Goal: Task Accomplishment & Management: Use online tool/utility

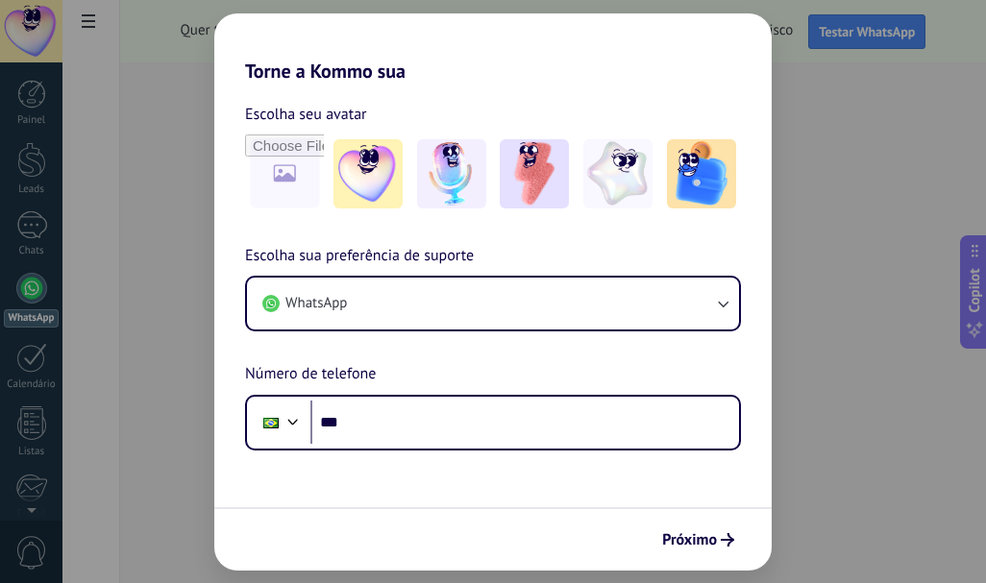
click at [786, 551] on div "Torne a Kommo sua Escolha seu avatar Escolha sua preferência de suporte WhatsAp…" at bounding box center [493, 291] width 986 height 583
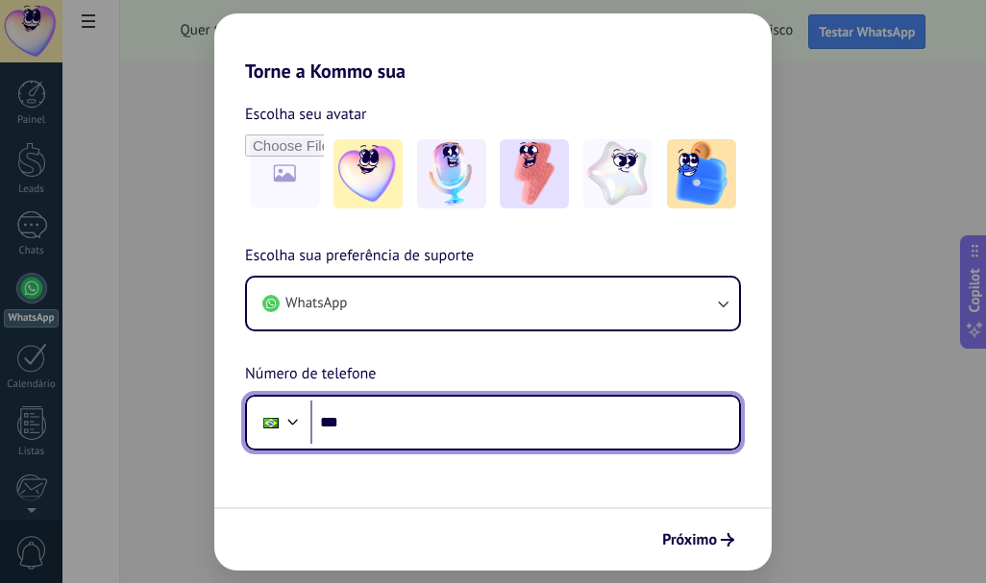
click at [426, 429] on input "***" at bounding box center [524, 423] width 429 height 44
type input "**********"
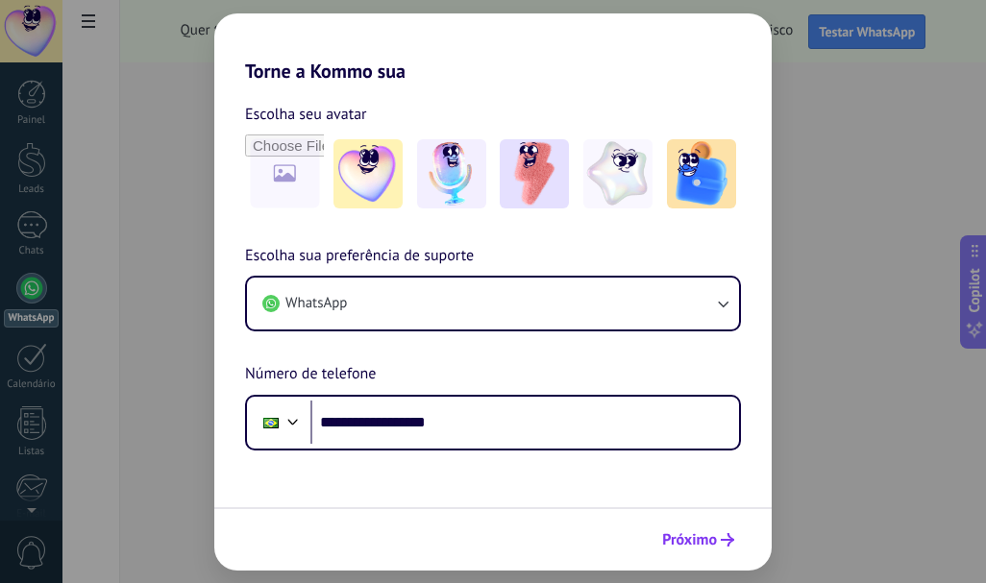
click at [677, 541] on span "Próximo" at bounding box center [689, 539] width 55 height 13
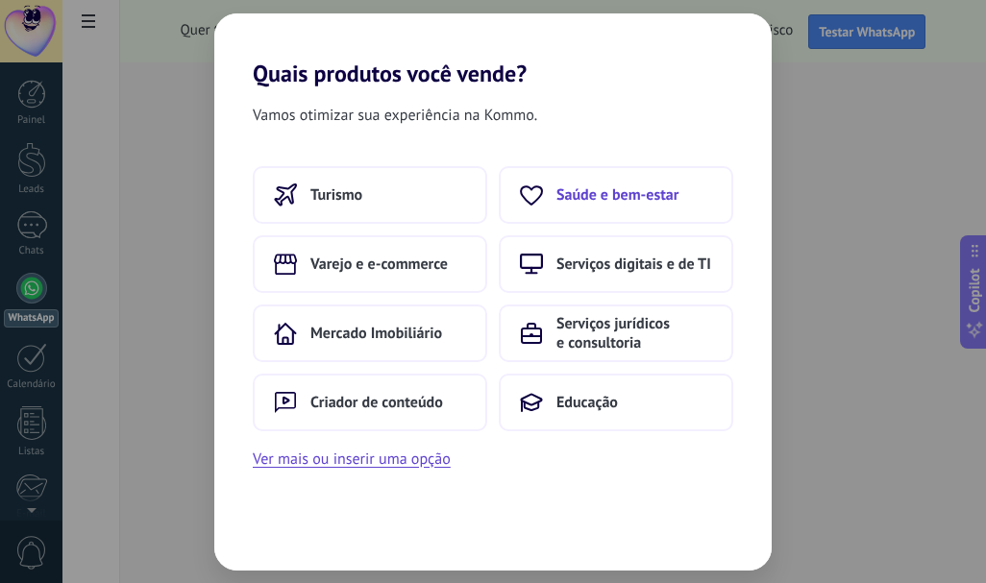
click at [652, 202] on span "Saúde e bem-estar" at bounding box center [617, 194] width 122 height 19
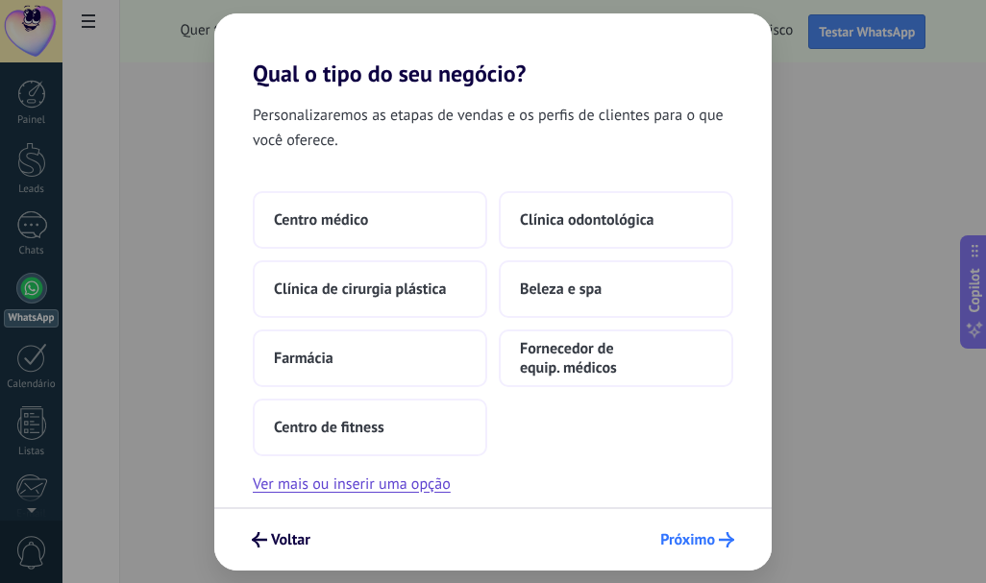
click at [698, 546] on span "Próximo" at bounding box center [687, 539] width 55 height 13
click at [277, 526] on button "Voltar" at bounding box center [281, 540] width 76 height 33
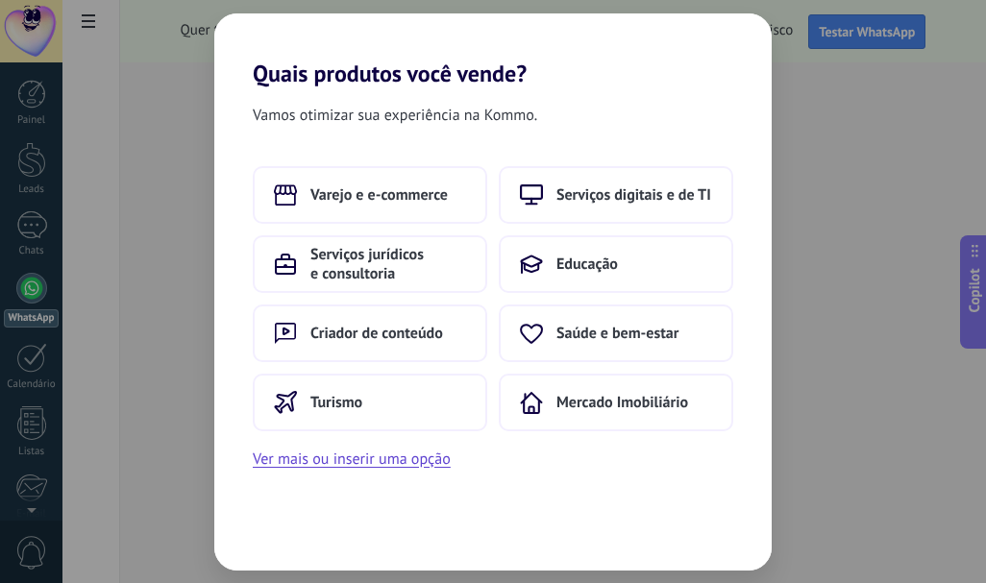
click at [795, 109] on div "Quais produtos você vende? Vamos otimizar sua experiência na Kommo. Varejo e e-…" at bounding box center [493, 291] width 986 height 583
click at [291, 462] on button "Ver mais ou inserir uma opção" at bounding box center [352, 459] width 198 height 25
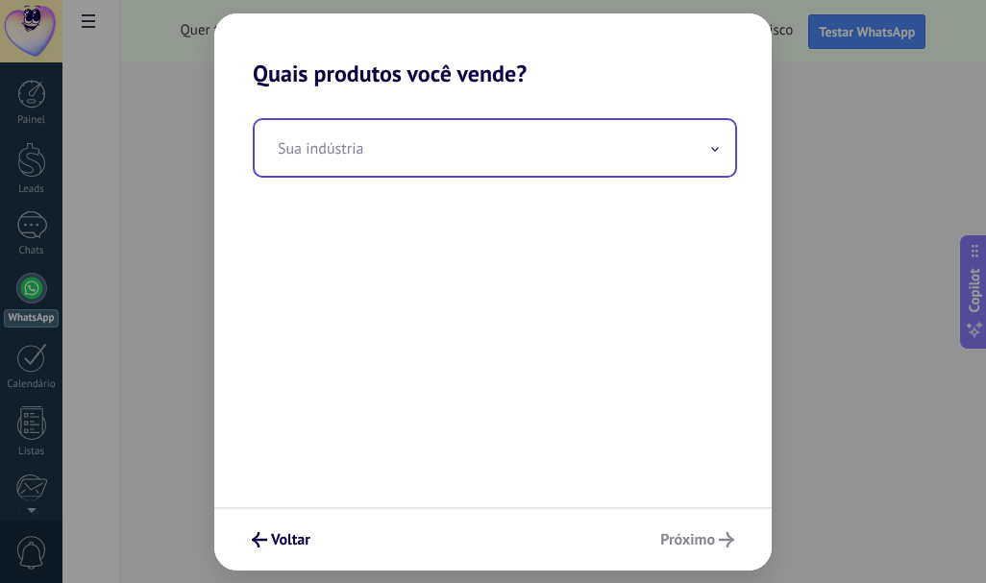
click at [469, 144] on input "text" at bounding box center [495, 148] width 480 height 56
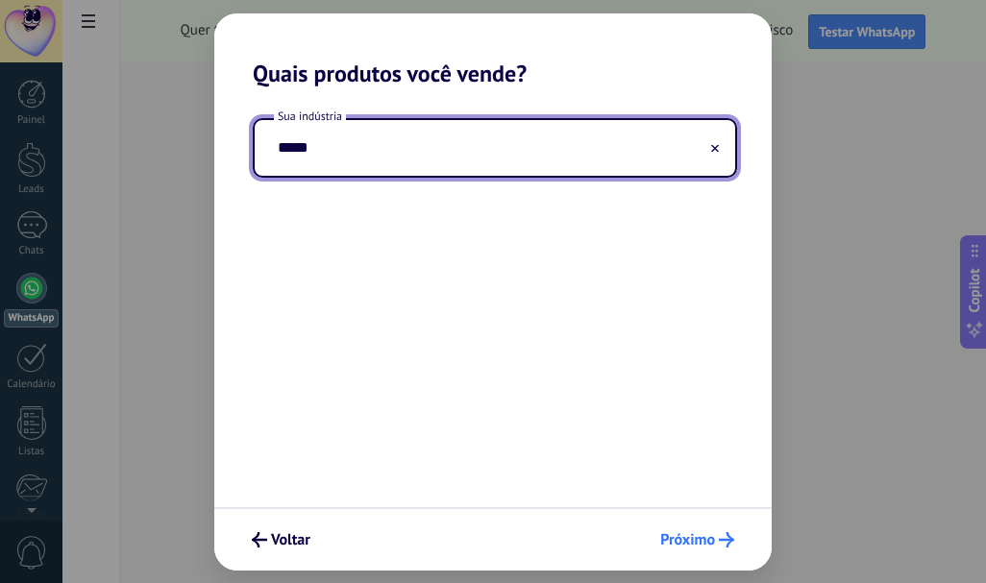
type input "*****"
click at [691, 529] on button "Próximo" at bounding box center [697, 540] width 91 height 33
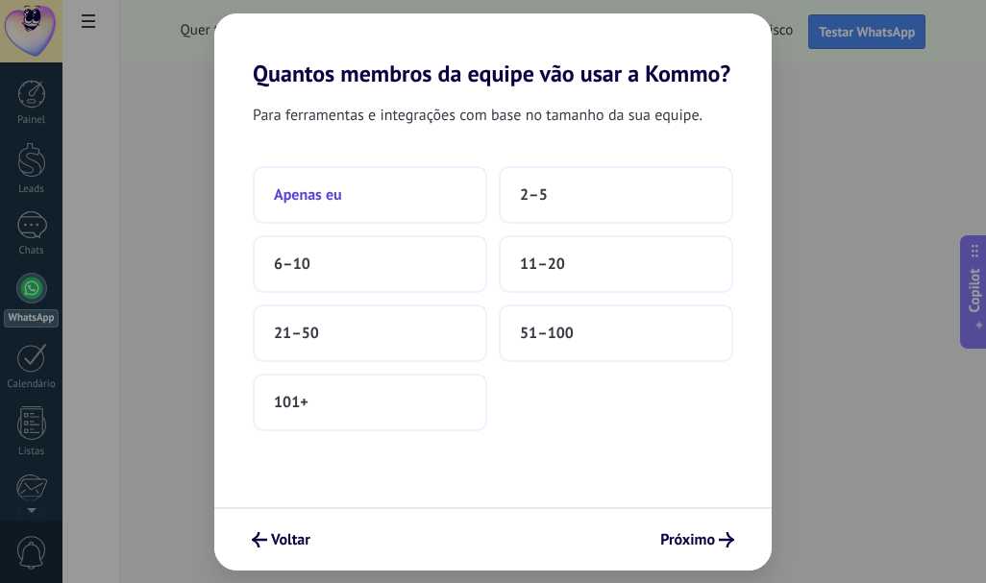
click at [355, 191] on button "Apenas eu" at bounding box center [370, 195] width 234 height 58
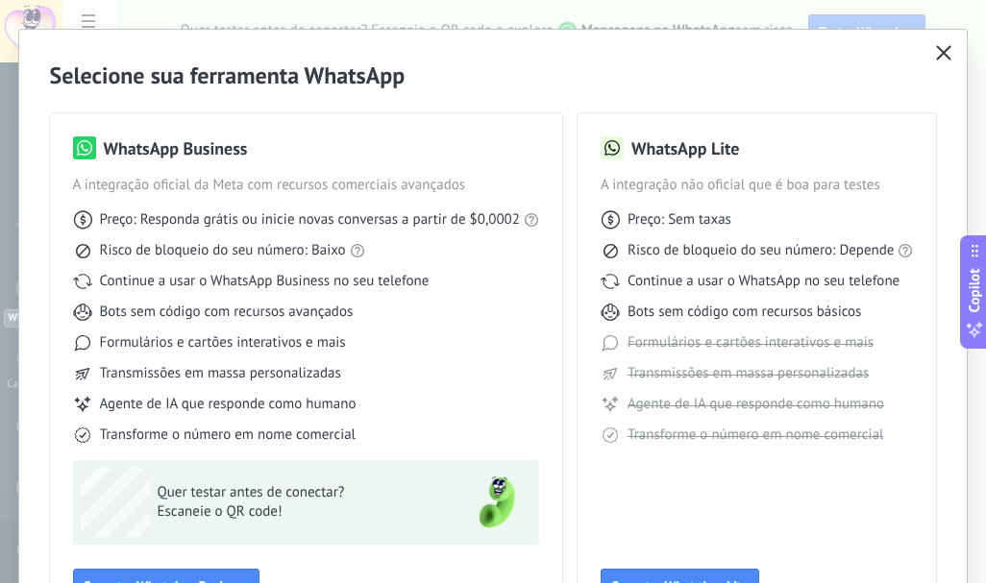
click at [937, 53] on icon "button" at bounding box center [943, 52] width 15 height 15
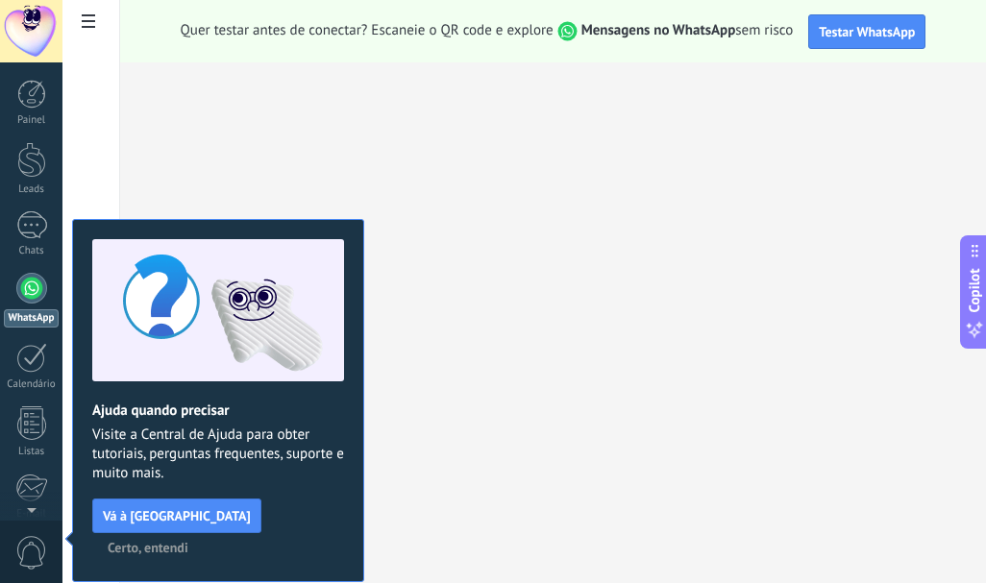
click at [188, 541] on span "Certo, entendi" at bounding box center [148, 547] width 81 height 13
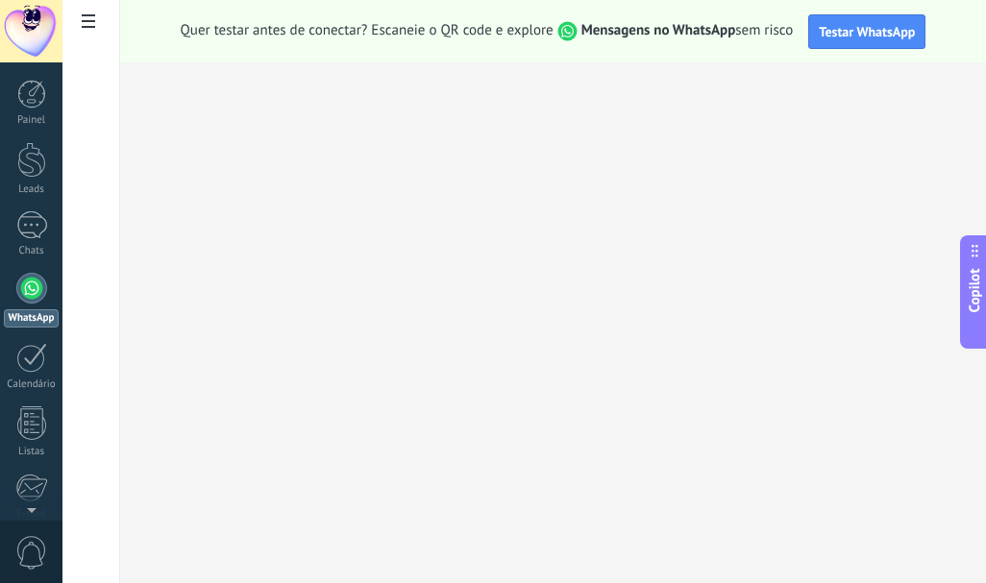
click at [88, 30] on span at bounding box center [88, 23] width 33 height 37
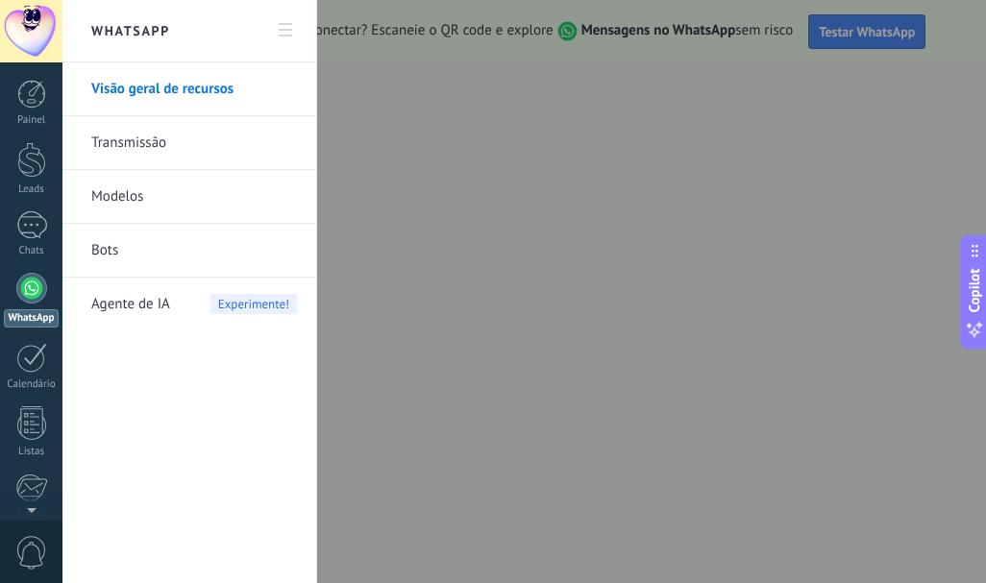
click at [166, 152] on link "Transmissão" at bounding box center [194, 143] width 206 height 54
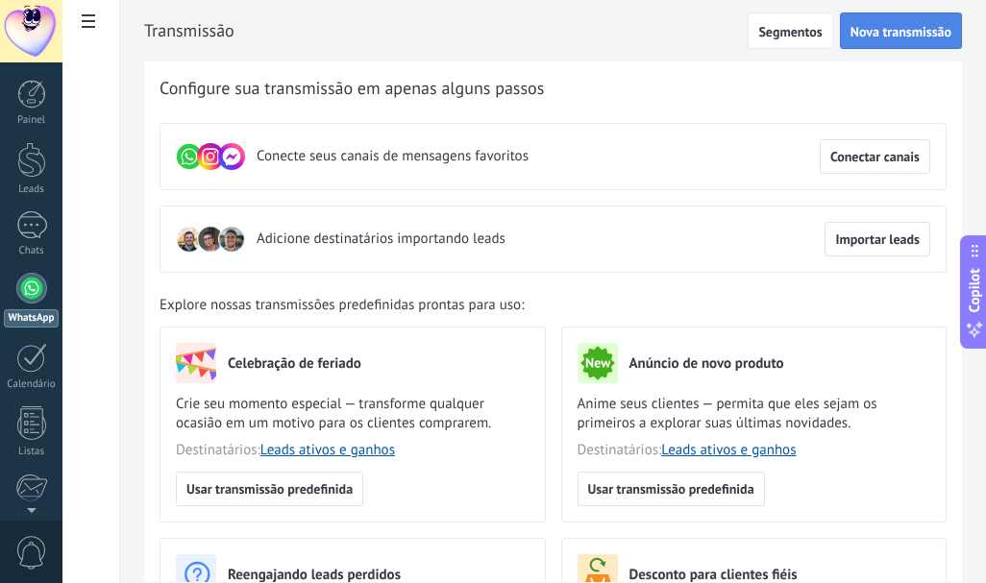
click at [874, 43] on button "Nova transmissão" at bounding box center [901, 30] width 122 height 37
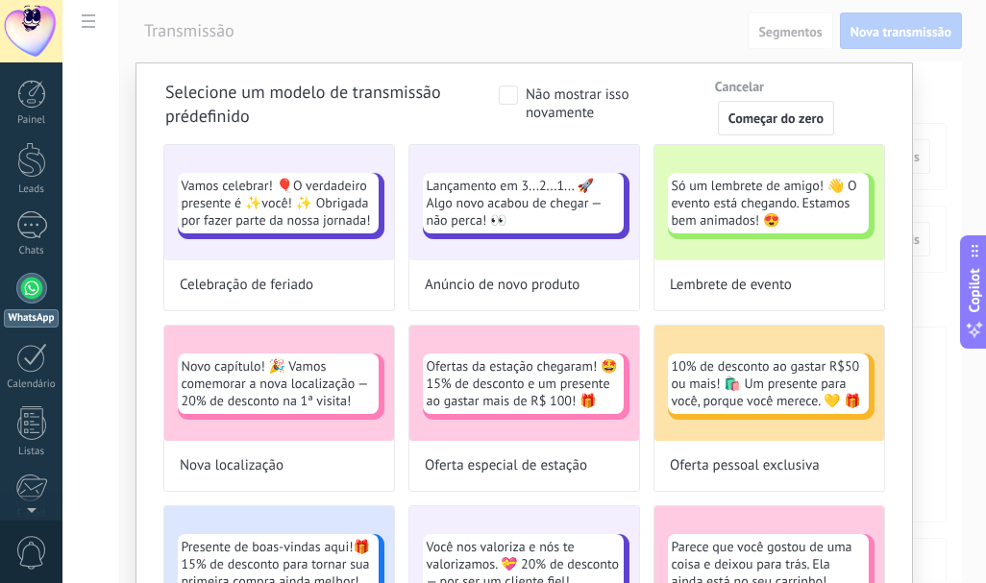
click at [89, 24] on div "Selecione um modelo de transmissão prédefinido Não mostrar isso novamente Cance…" at bounding box center [523, 291] width 923 height 583
